Goal: Find specific page/section

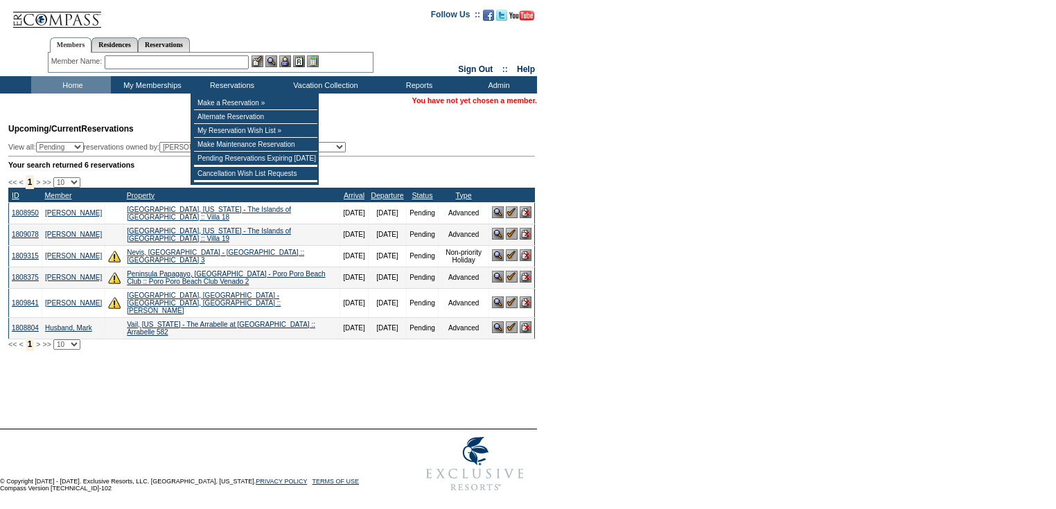
click at [182, 64] on input "text" at bounding box center [177, 62] width 144 height 14
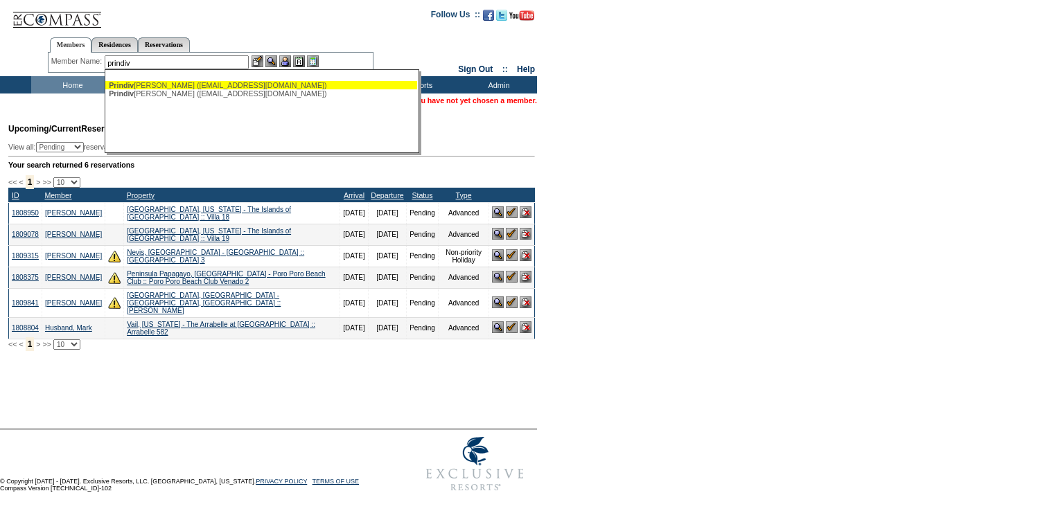
click at [169, 87] on div "Prindiv ille, Jessica (jcprindy@gmail.com)" at bounding box center [261, 85] width 305 height 8
type input "Prindiville, Jessica (jcprindy@gmail.com)"
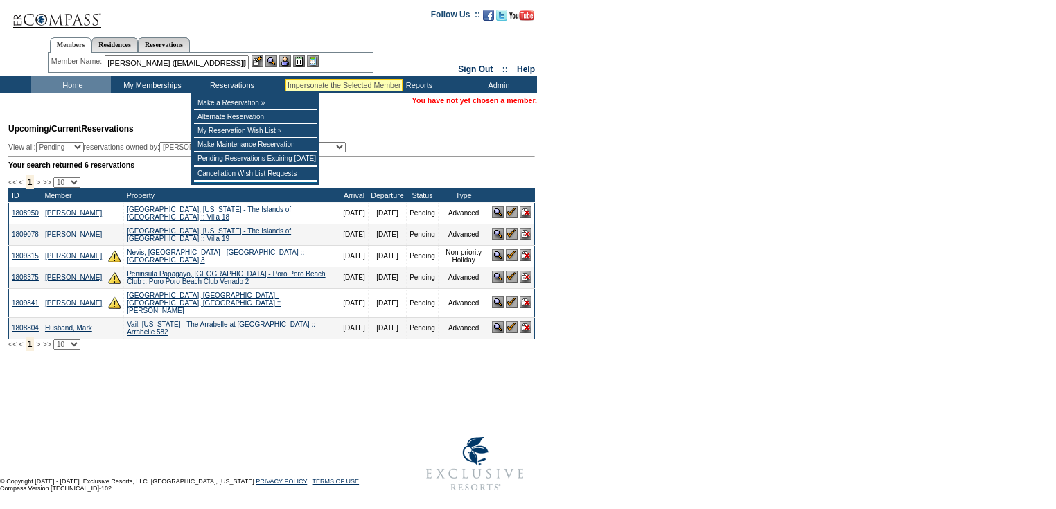
click at [288, 60] on img at bounding box center [285, 61] width 12 height 12
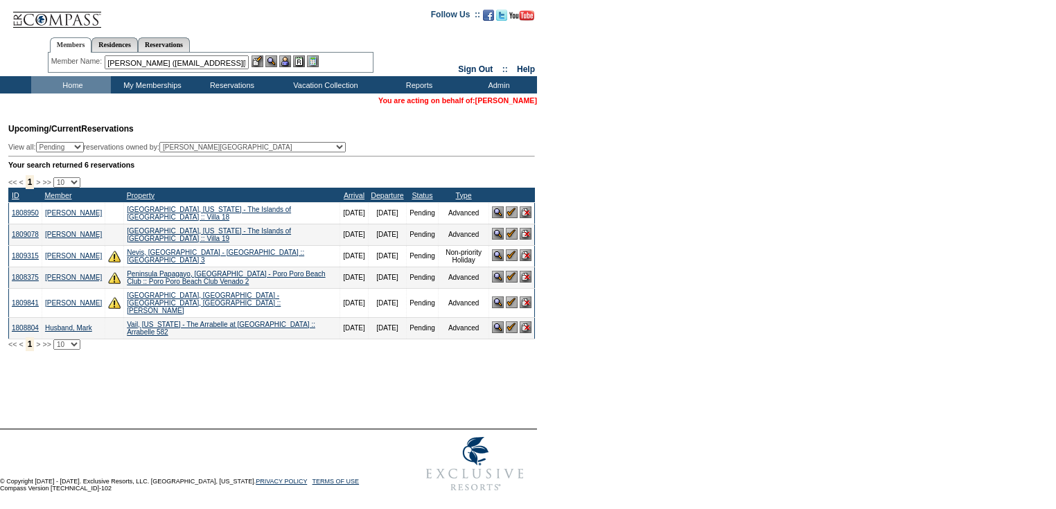
click at [496, 101] on link "[PERSON_NAME]" at bounding box center [506, 100] width 62 height 8
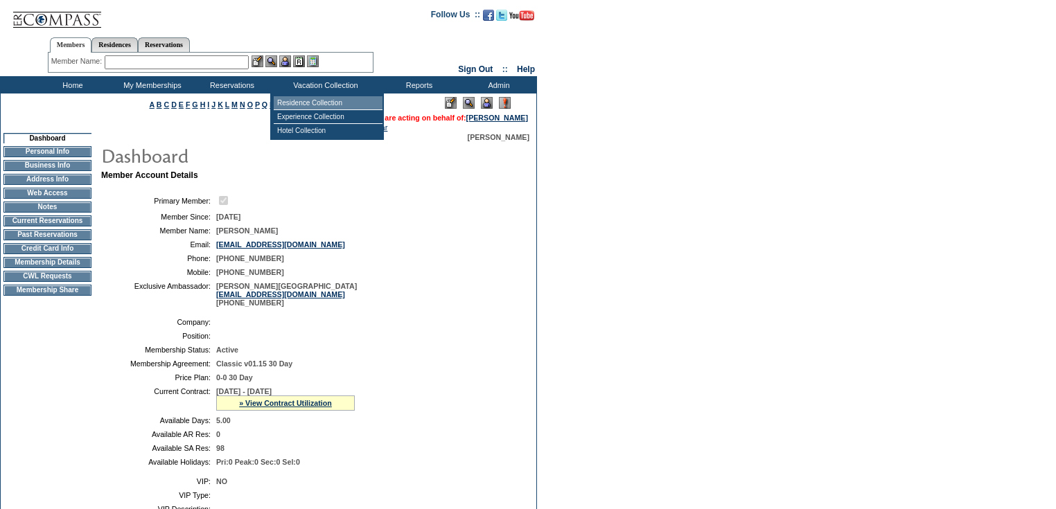
click at [313, 99] on td "Residence Collection" at bounding box center [328, 103] width 109 height 14
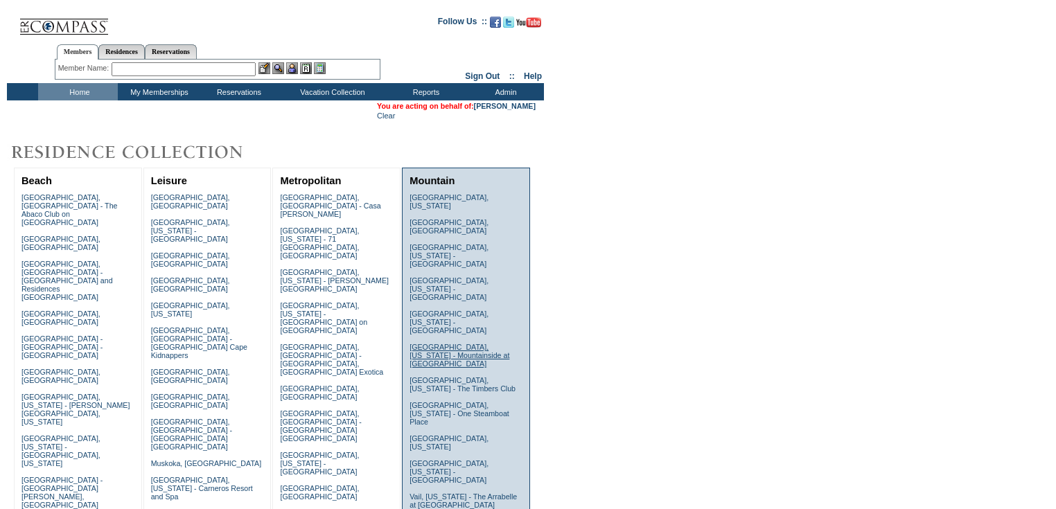
click at [442, 343] on link "[GEOGRAPHIC_DATA], [US_STATE] - Mountainside at [GEOGRAPHIC_DATA]" at bounding box center [460, 355] width 100 height 25
